Goal: Find specific page/section: Find specific page/section

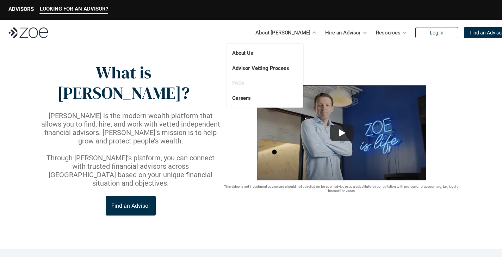
click at [240, 85] on link "FAQs" at bounding box center [238, 83] width 12 height 6
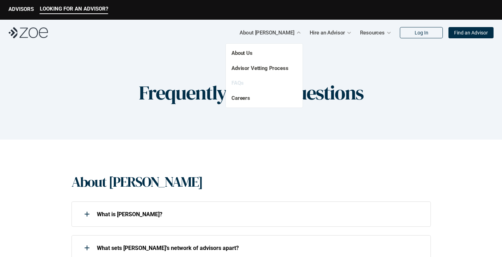
click at [234, 83] on link "FAQs" at bounding box center [237, 83] width 12 height 6
click at [241, 81] on link "FAQs" at bounding box center [237, 83] width 12 height 6
click at [239, 83] on link "FAQs" at bounding box center [237, 83] width 12 height 6
click at [243, 99] on link "Careers" at bounding box center [240, 98] width 19 height 6
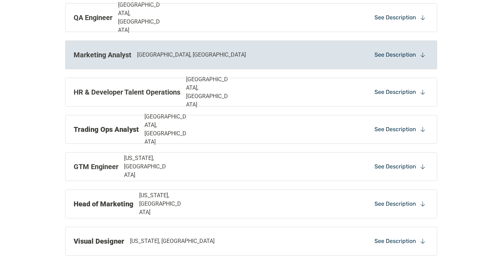
scroll to position [556, 0]
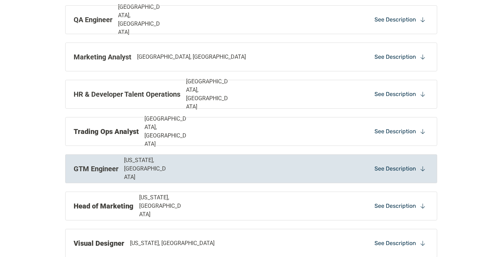
click at [218, 171] on div "GTM Engineer [US_STATE], [GEOGRAPHIC_DATA]" at bounding box center [179, 168] width 211 height 25
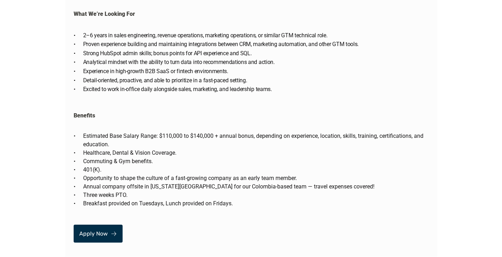
scroll to position [1203, 0]
